Goal: Navigation & Orientation: Find specific page/section

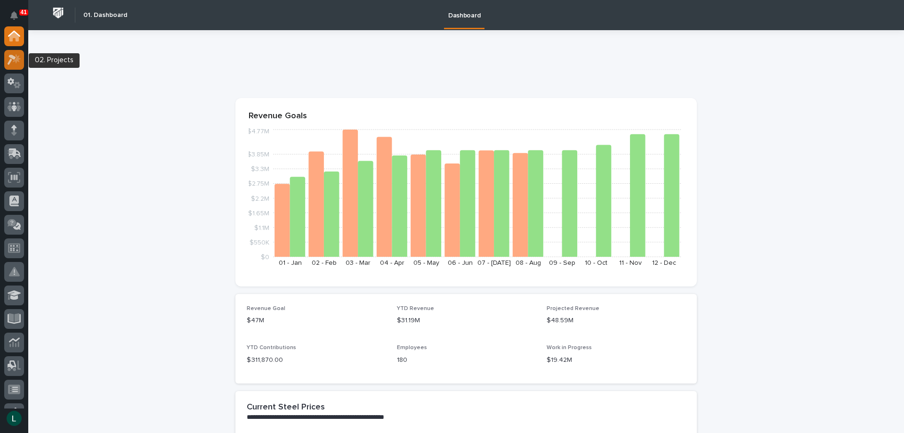
click at [12, 56] on icon at bounding box center [12, 60] width 8 height 10
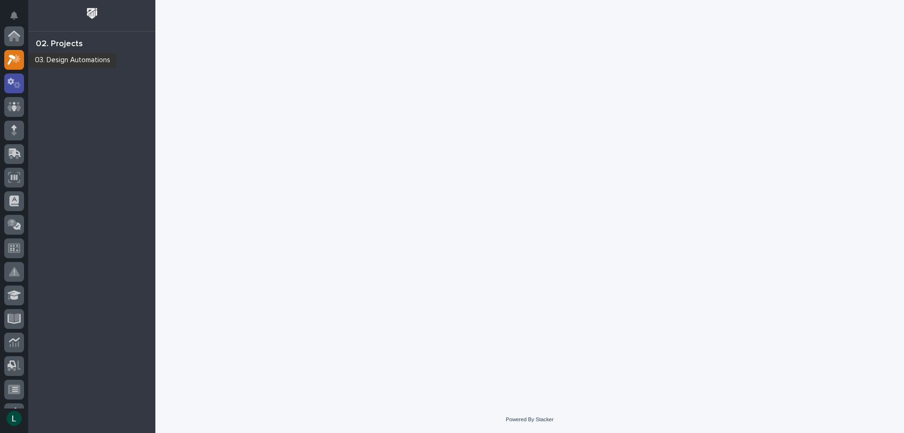
scroll to position [24, 0]
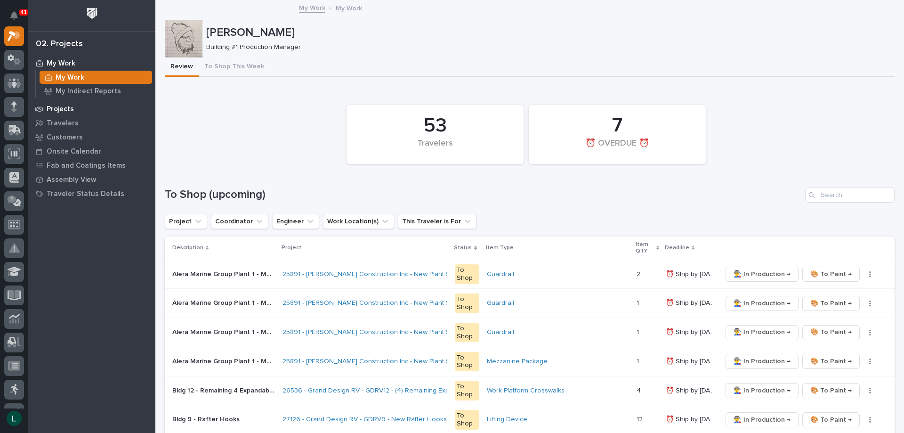
click at [55, 107] on p "Projects" at bounding box center [60, 109] width 27 height 8
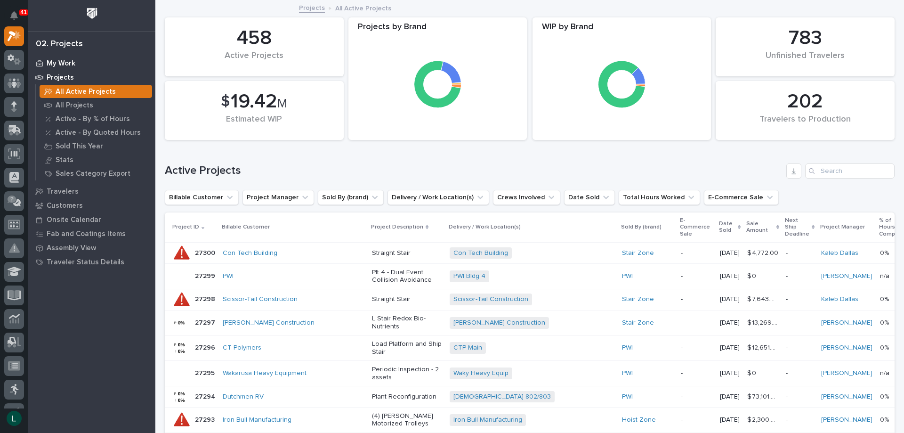
click at [54, 62] on p "My Work" at bounding box center [61, 63] width 29 height 8
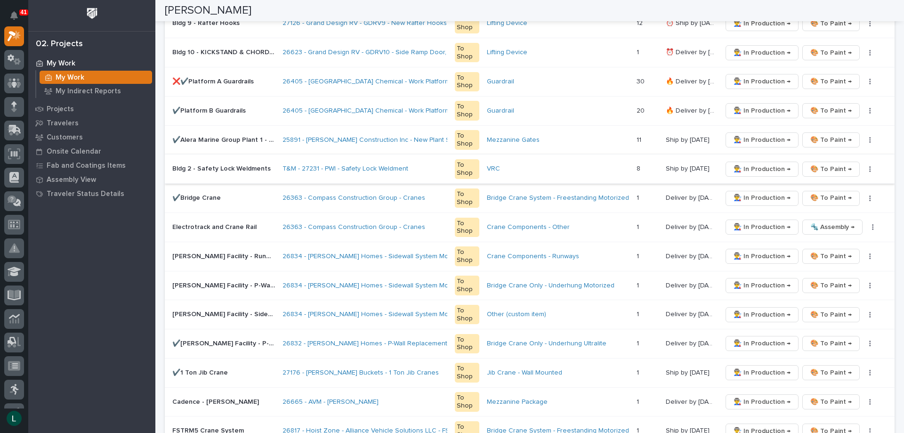
scroll to position [424, 0]
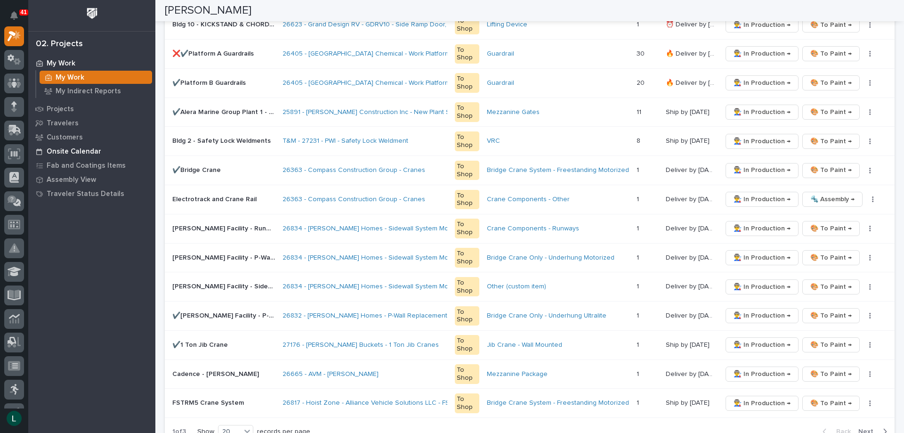
click at [67, 150] on p "Onsite Calendar" at bounding box center [74, 151] width 55 height 8
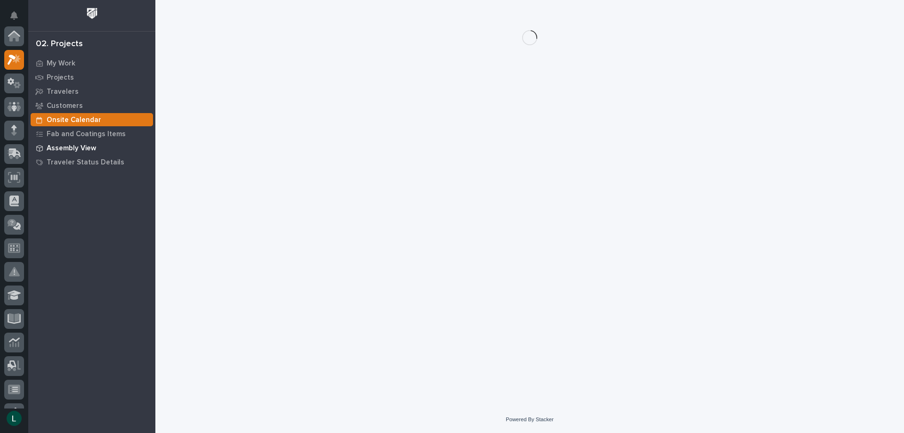
scroll to position [24, 0]
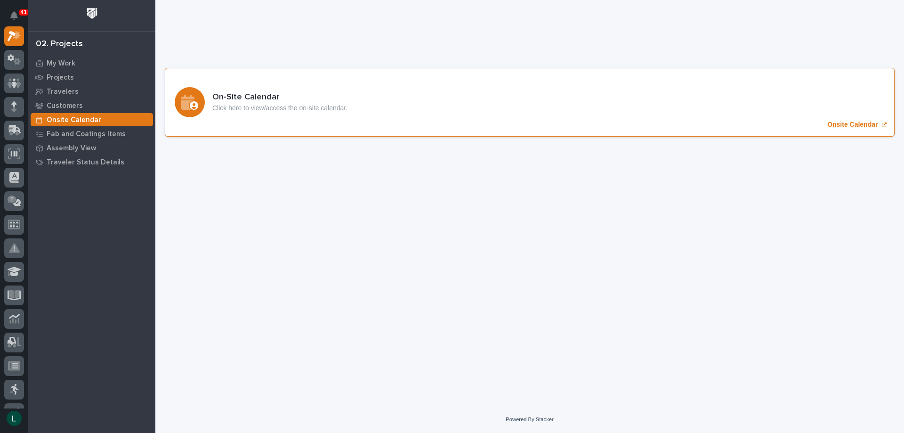
click at [198, 100] on icon "Onsite Calendar" at bounding box center [189, 102] width 17 height 15
click at [195, 101] on icon "Onsite Calendar" at bounding box center [189, 102] width 17 height 15
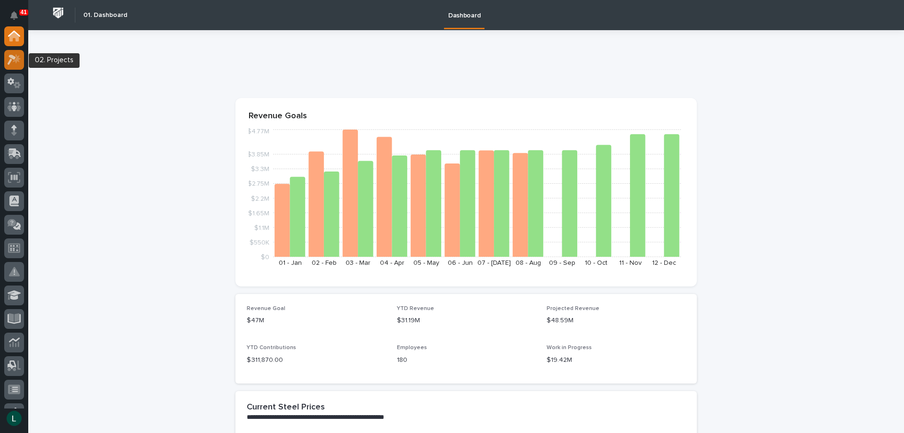
click at [16, 57] on icon at bounding box center [15, 59] width 14 height 11
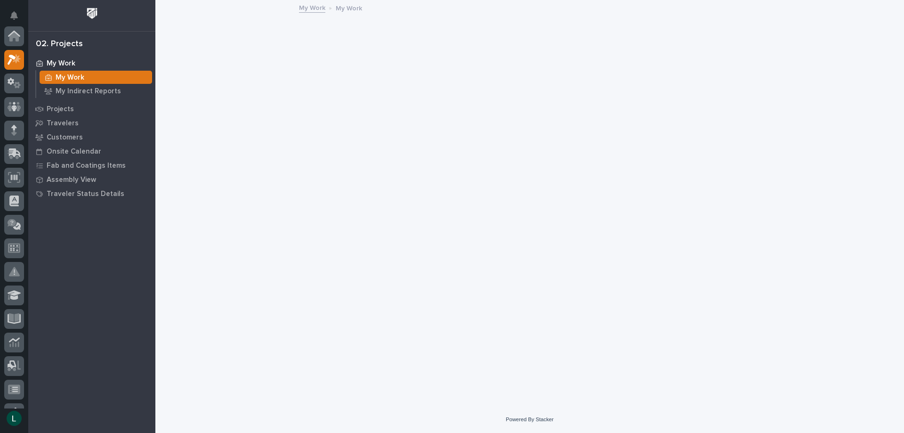
scroll to position [24, 0]
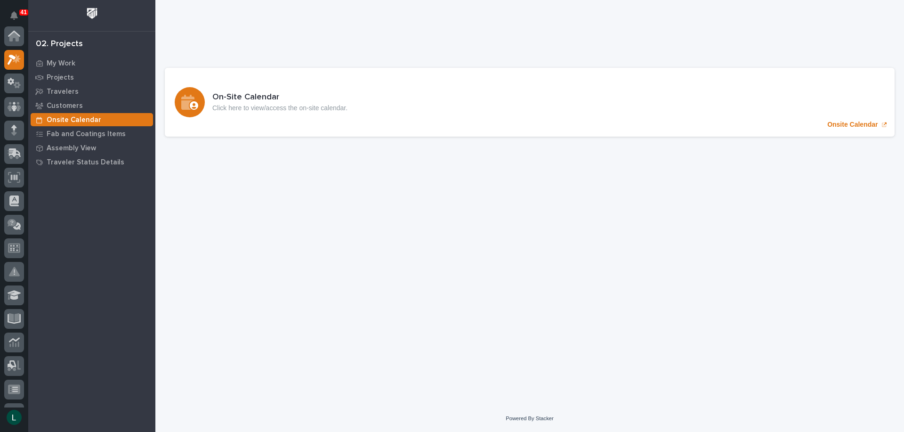
scroll to position [24, 0]
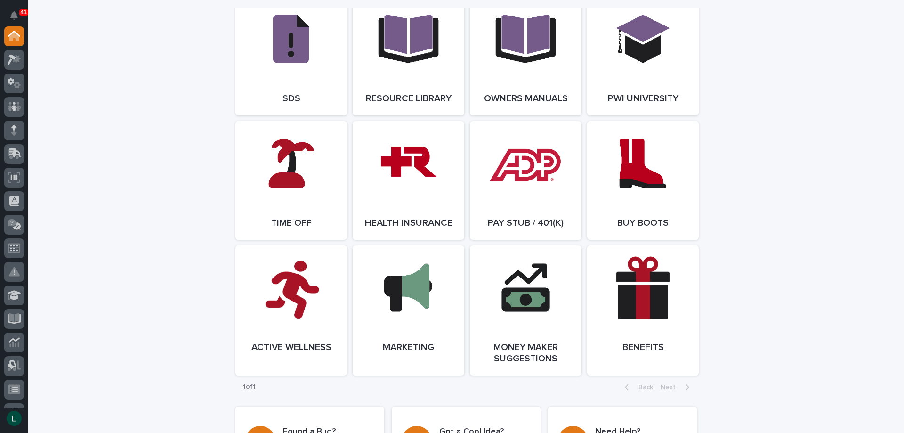
scroll to position [1601, 0]
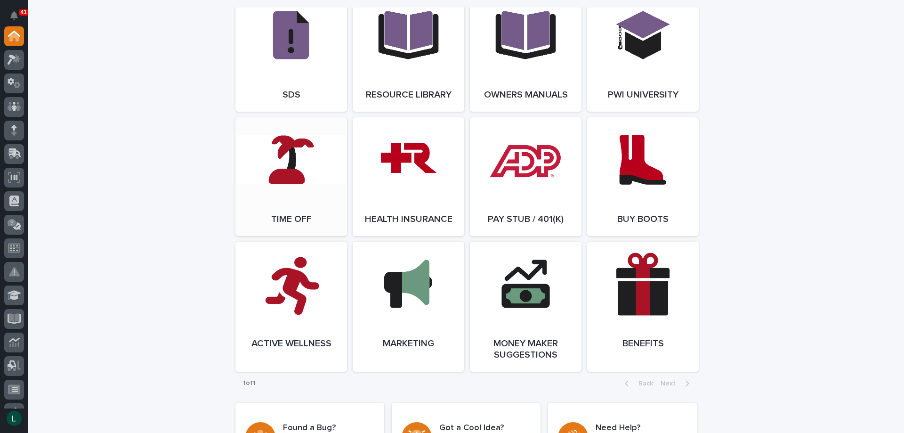
click at [291, 165] on link "Open Link" at bounding box center [291, 176] width 112 height 119
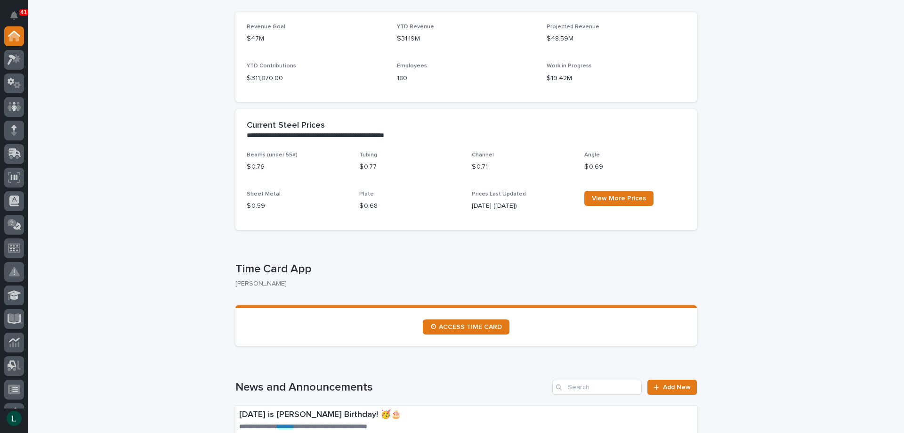
scroll to position [377, 0]
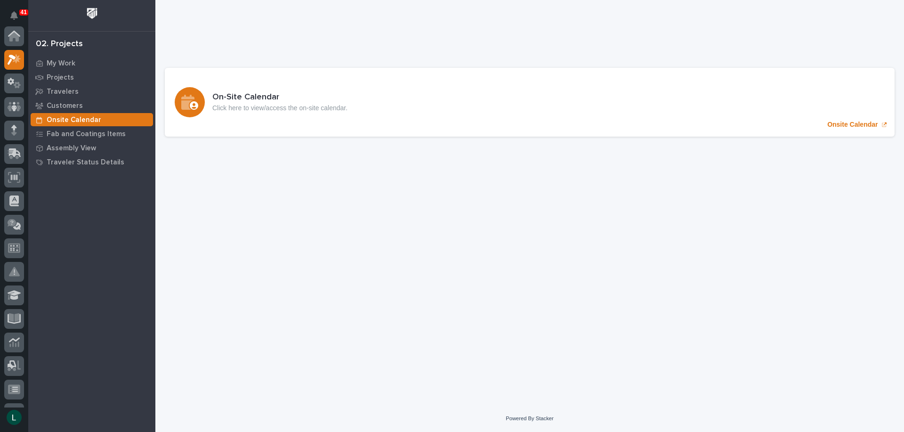
scroll to position [24, 0]
